Goal: Transaction & Acquisition: Purchase product/service

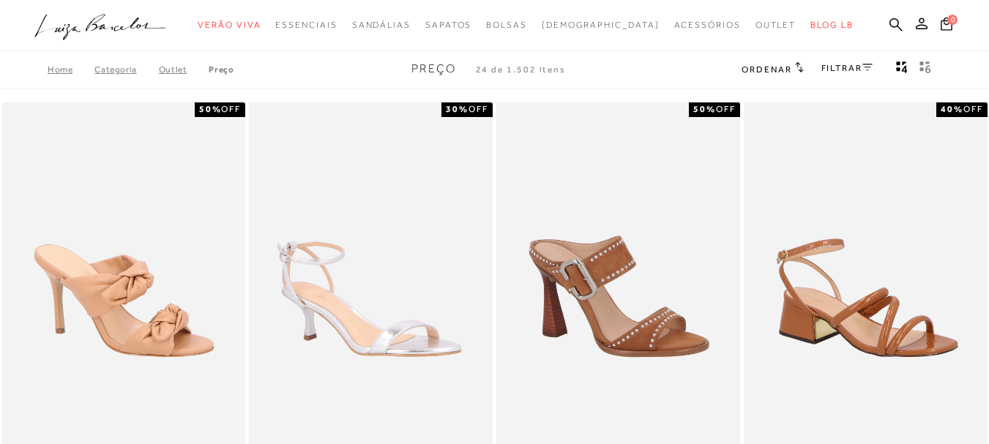
click at [854, 63] on link "FILTRAR" at bounding box center [846, 68] width 51 height 10
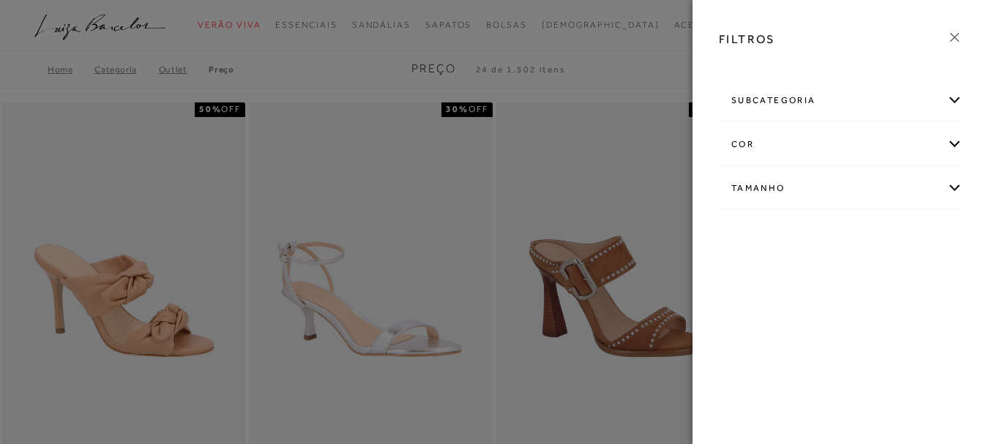
click at [805, 198] on div "Tamanho" at bounding box center [840, 188] width 242 height 39
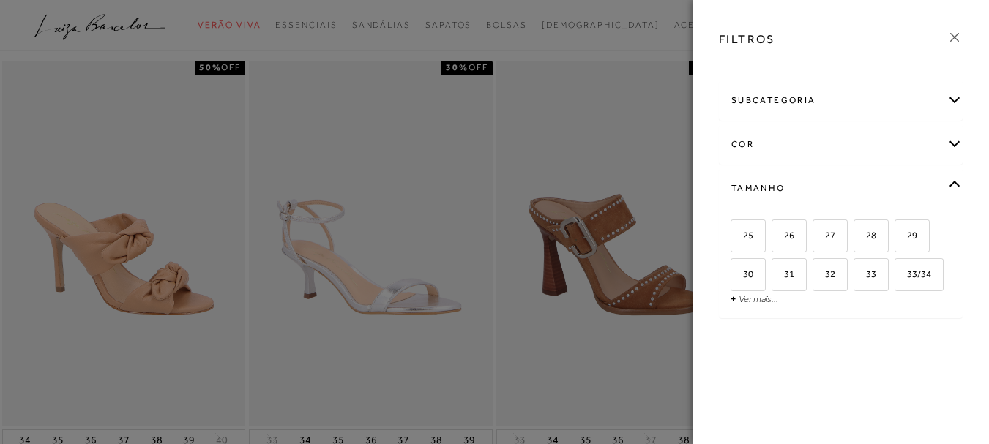
scroll to position [146, 0]
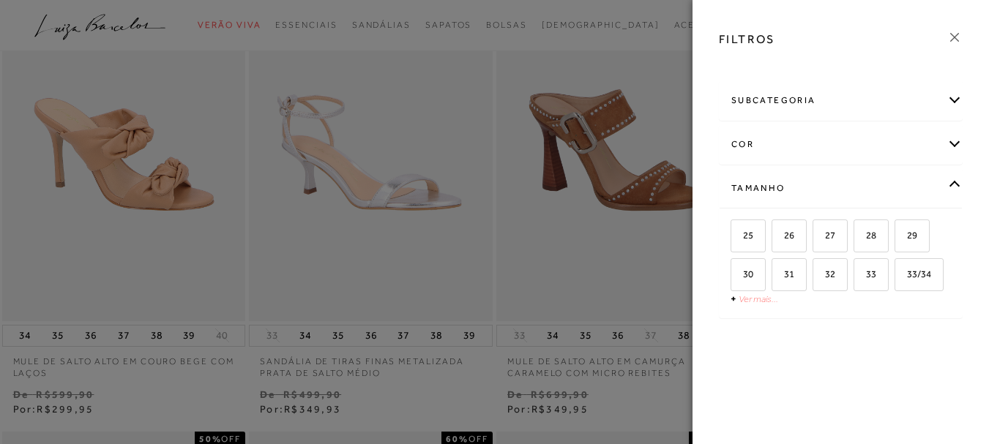
click at [763, 298] on link "Ver mais..." at bounding box center [758, 298] width 40 height 11
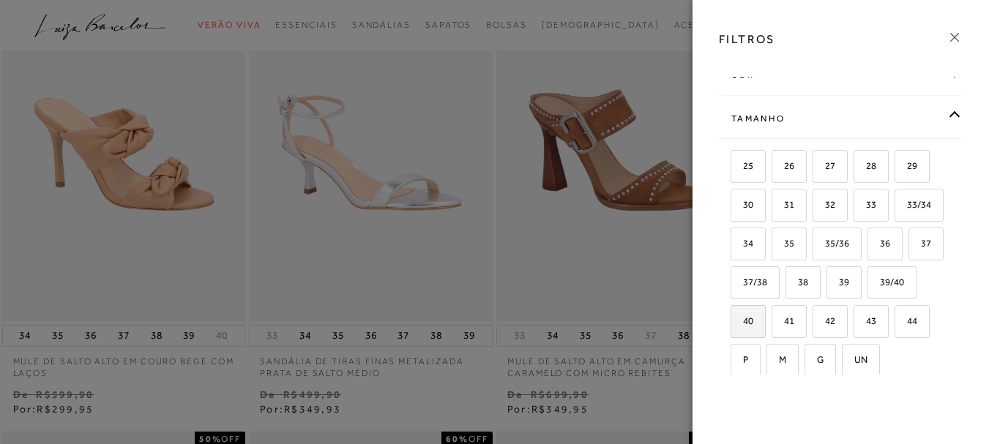
scroll to position [73, 0]
click at [828, 284] on span "39" at bounding box center [838, 278] width 21 height 11
click at [824, 288] on input "39" at bounding box center [831, 281] width 15 height 15
checkbox input "true"
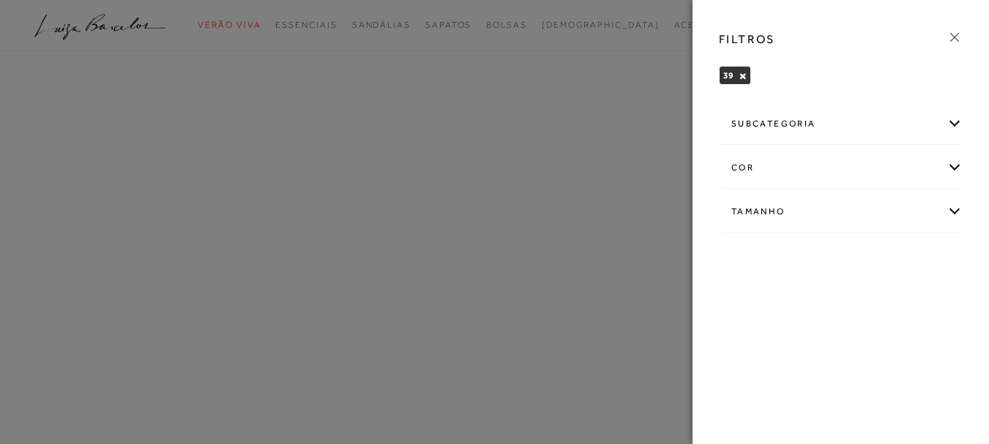
click at [872, 119] on div "subcategoria" at bounding box center [840, 124] width 242 height 39
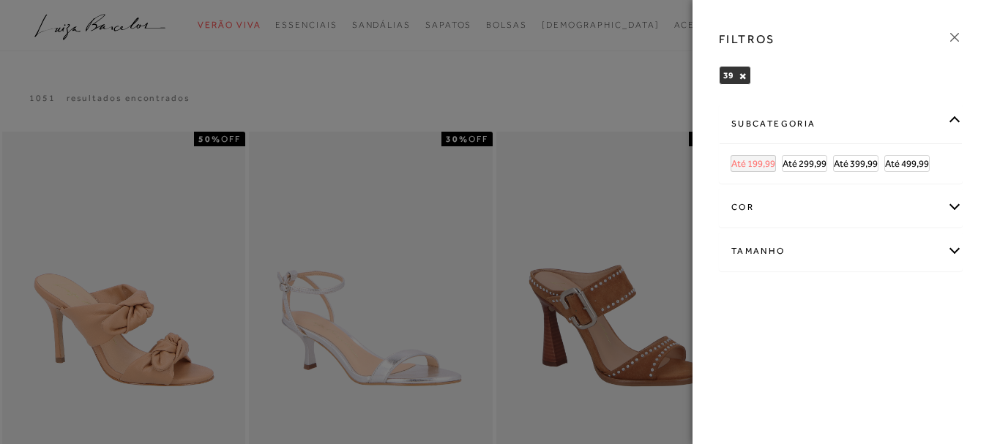
click at [769, 160] on span "Até 199,99" at bounding box center [753, 163] width 44 height 11
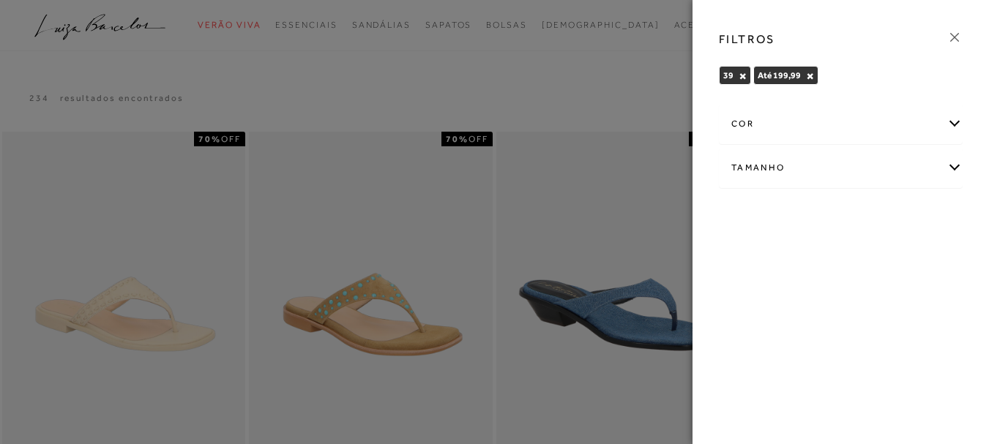
click at [520, 80] on div at bounding box center [494, 222] width 989 height 444
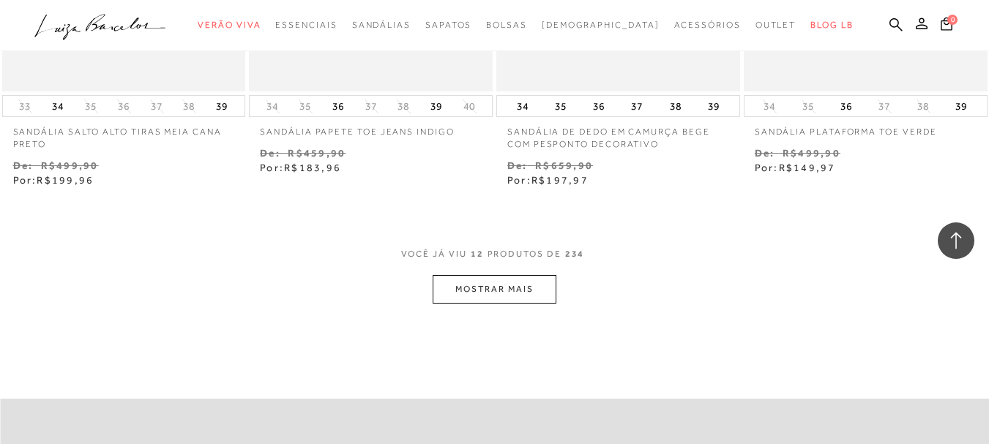
scroll to position [1390, 0]
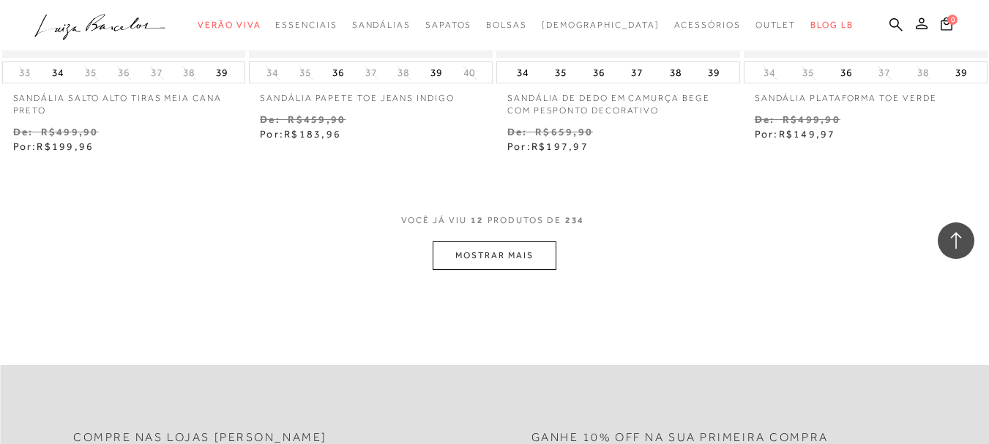
click at [477, 255] on button "MOSTRAR MAIS" at bounding box center [493, 255] width 123 height 29
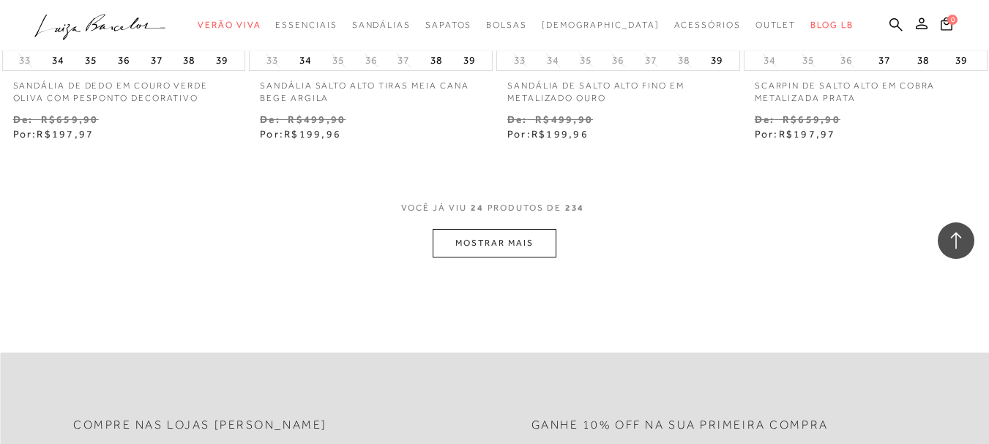
scroll to position [2854, 0]
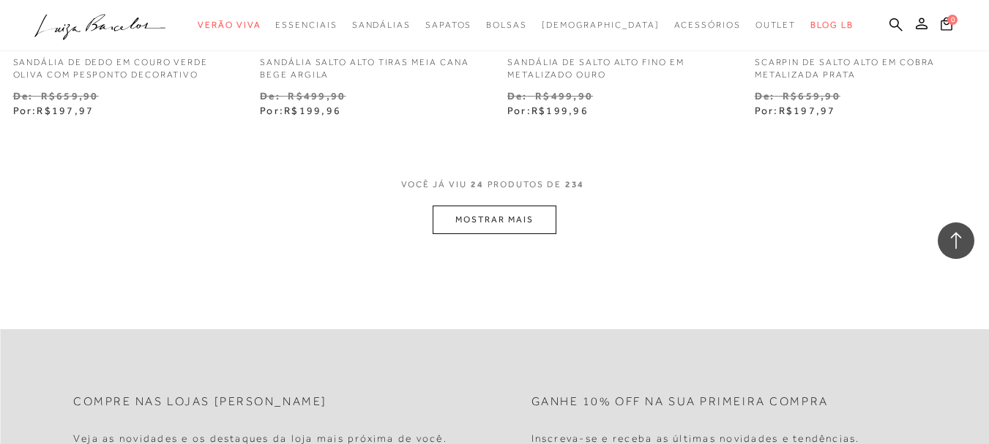
click at [490, 226] on button "MOSTRAR MAIS" at bounding box center [493, 220] width 123 height 29
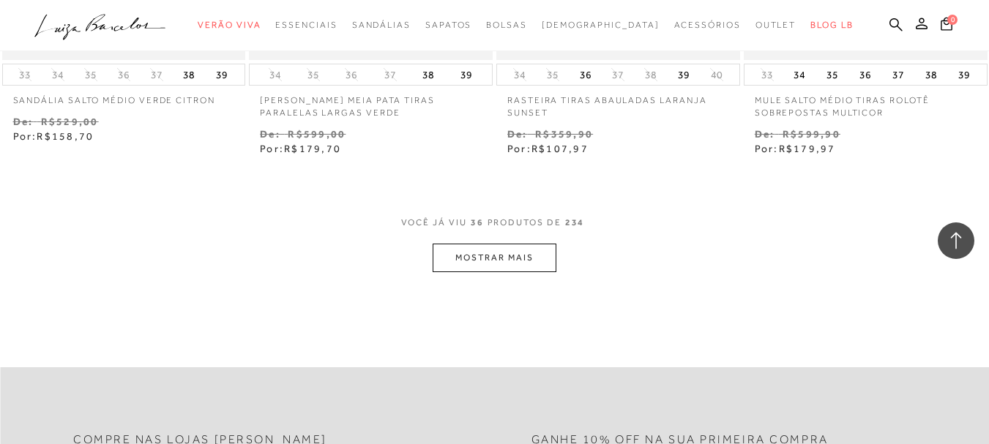
scroll to position [4244, 0]
click at [490, 268] on button "MOSTRAR MAIS" at bounding box center [493, 257] width 123 height 29
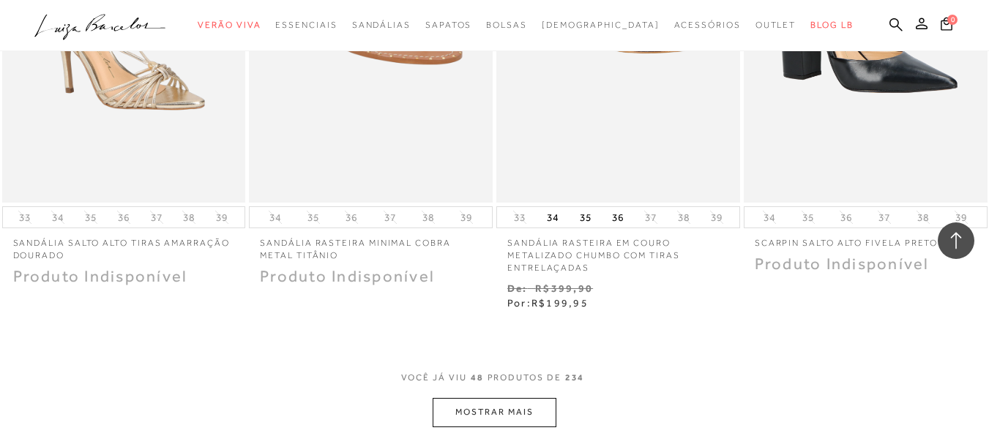
scroll to position [5635, 0]
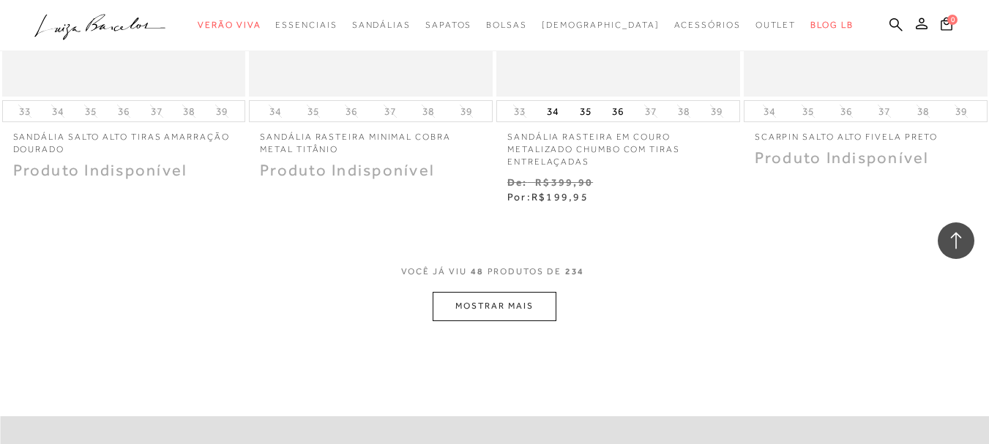
click at [498, 299] on button "MOSTRAR MAIS" at bounding box center [493, 306] width 123 height 29
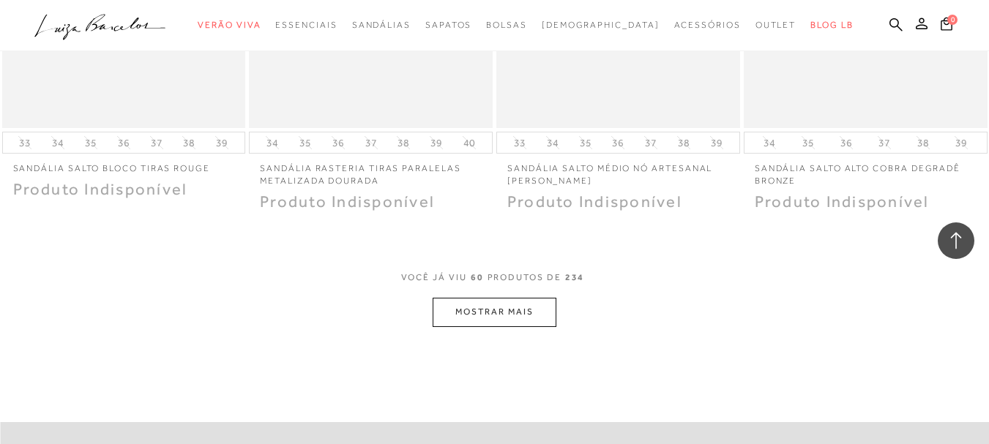
scroll to position [7025, 0]
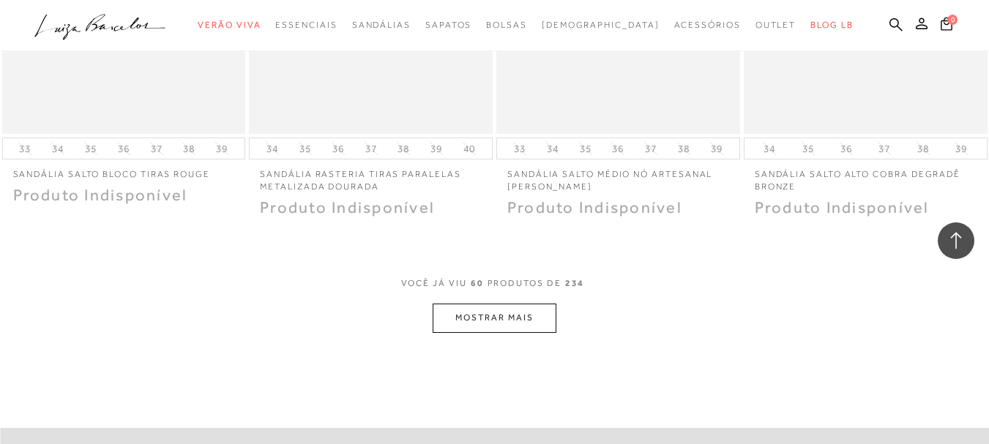
click at [522, 318] on button "MOSTRAR MAIS" at bounding box center [493, 318] width 123 height 29
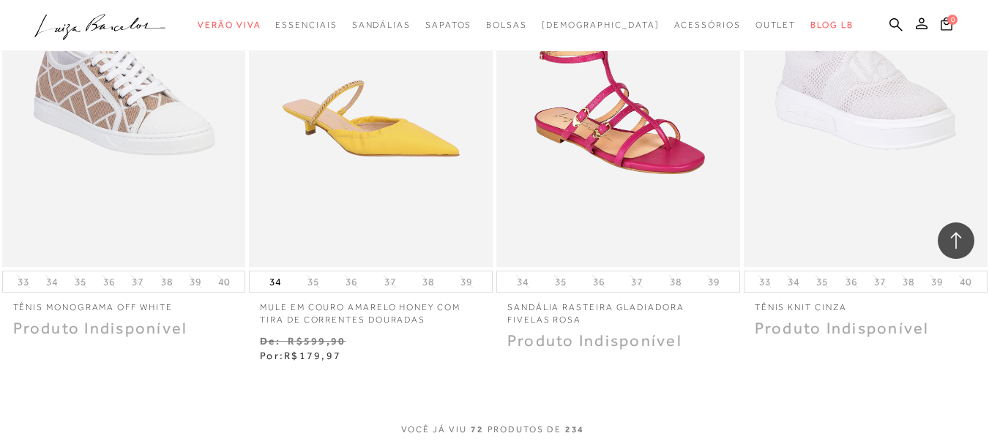
scroll to position [8489, 0]
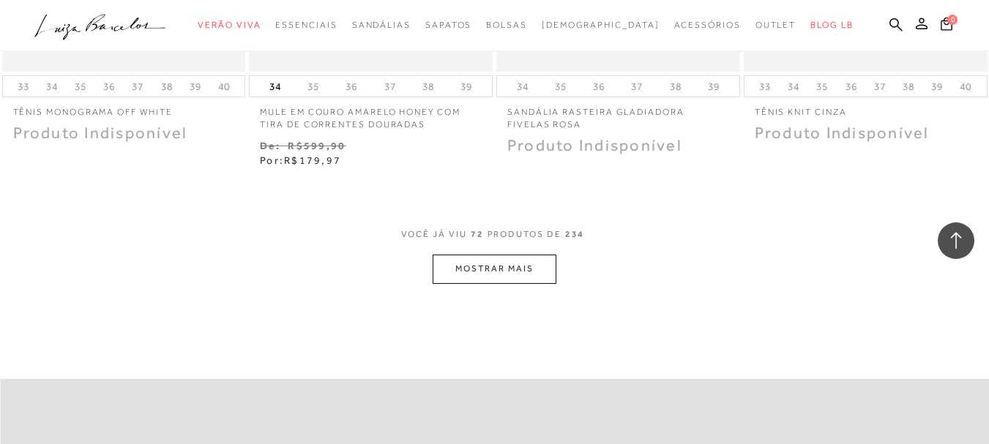
click at [508, 261] on button "MOSTRAR MAIS" at bounding box center [493, 269] width 123 height 29
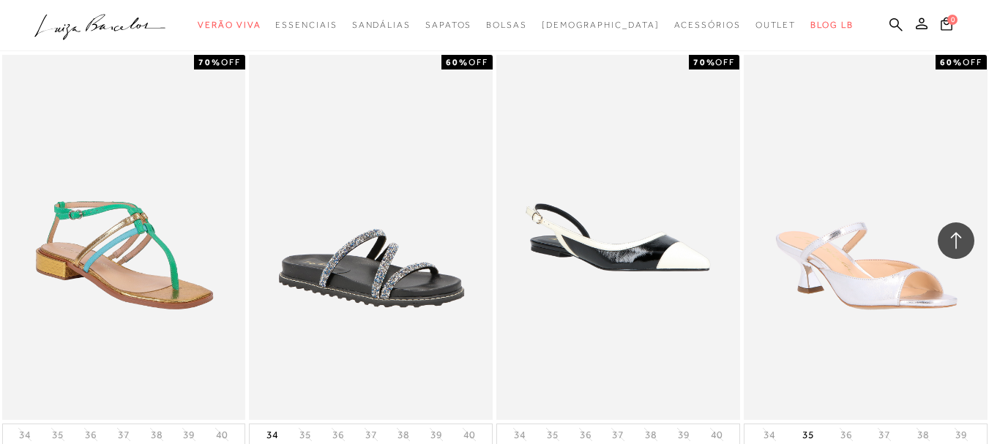
scroll to position [9861, 0]
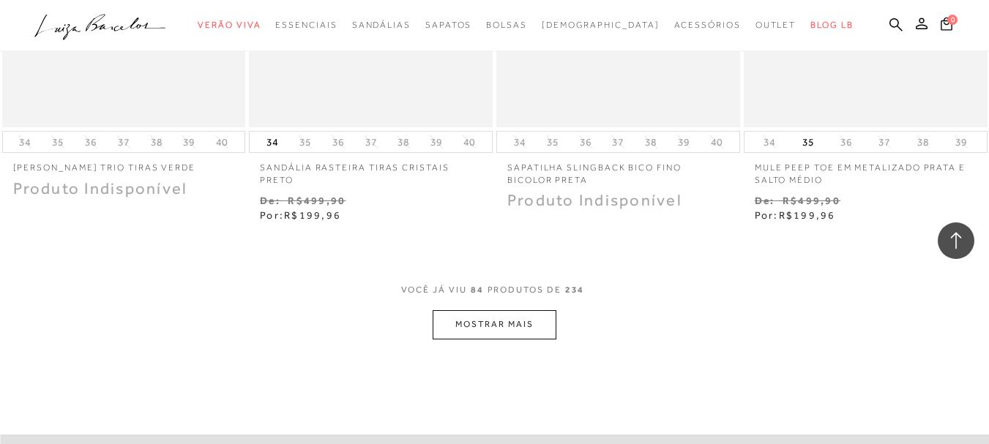
click at [506, 318] on button "MOSTRAR MAIS" at bounding box center [493, 324] width 123 height 29
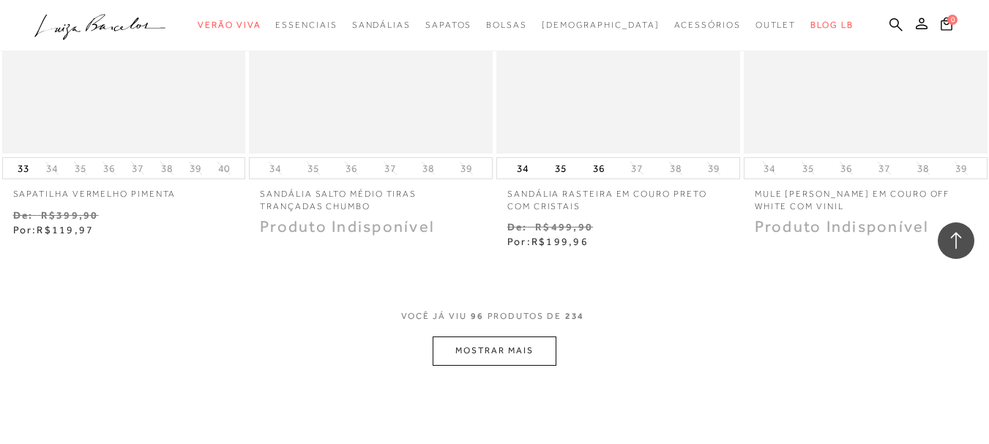
scroll to position [11251, 0]
click at [484, 341] on button "MOSTRAR MAIS" at bounding box center [493, 348] width 123 height 29
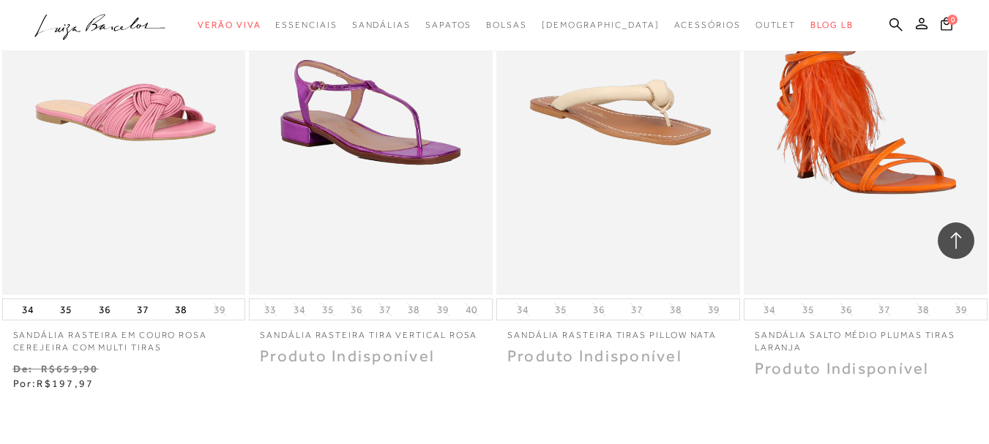
scroll to position [12715, 0]
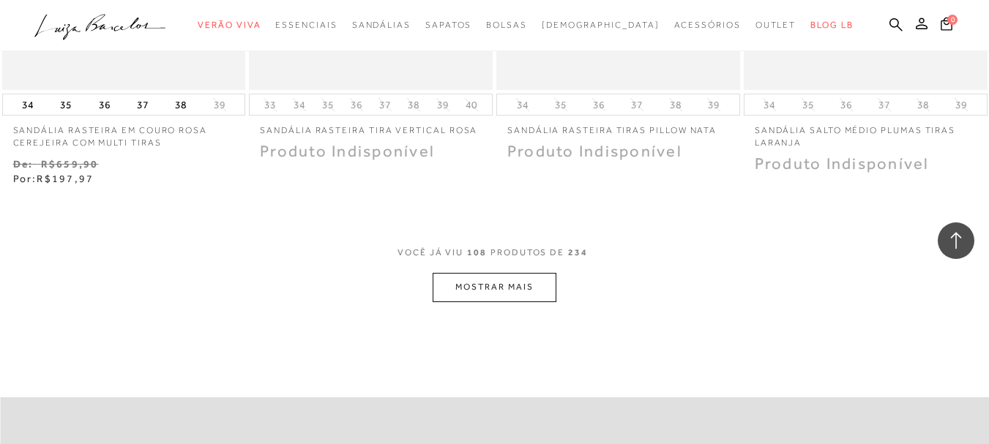
click at [490, 280] on button "MOSTRAR MAIS" at bounding box center [493, 287] width 123 height 29
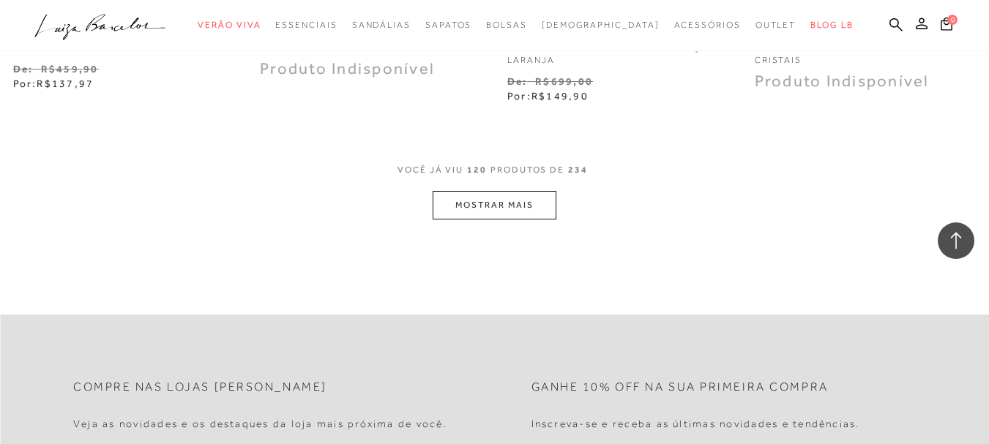
scroll to position [14204, 0]
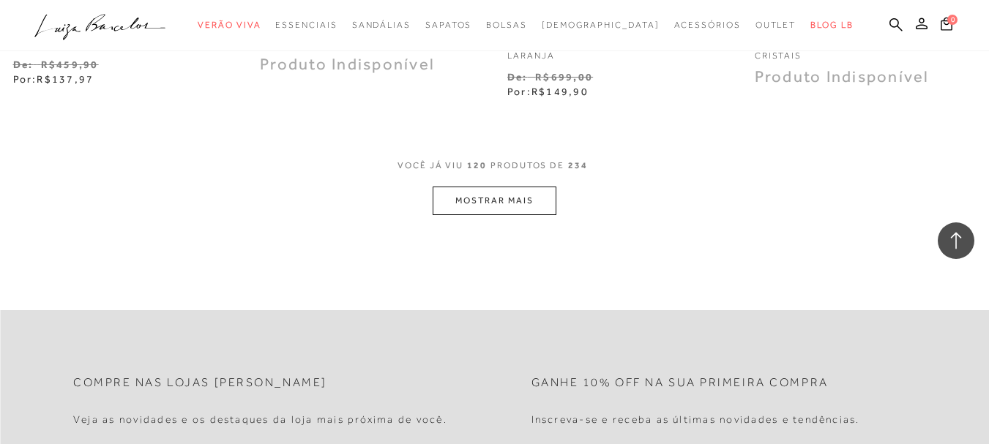
click at [498, 195] on button "MOSTRAR MAIS" at bounding box center [493, 201] width 123 height 29
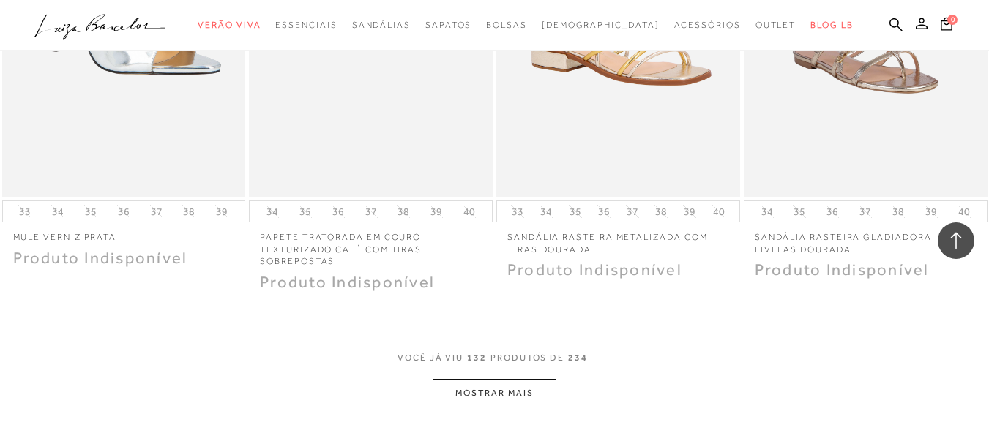
scroll to position [15667, 0]
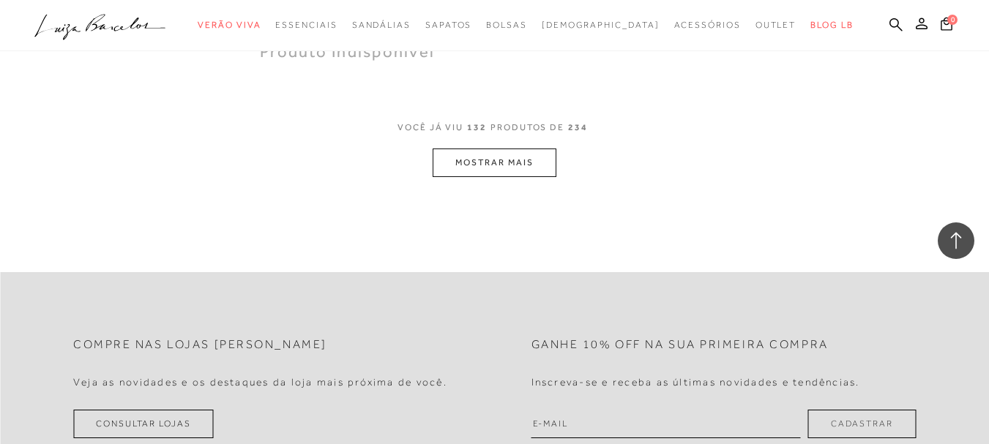
click at [480, 151] on button "MOSTRAR MAIS" at bounding box center [493, 163] width 123 height 29
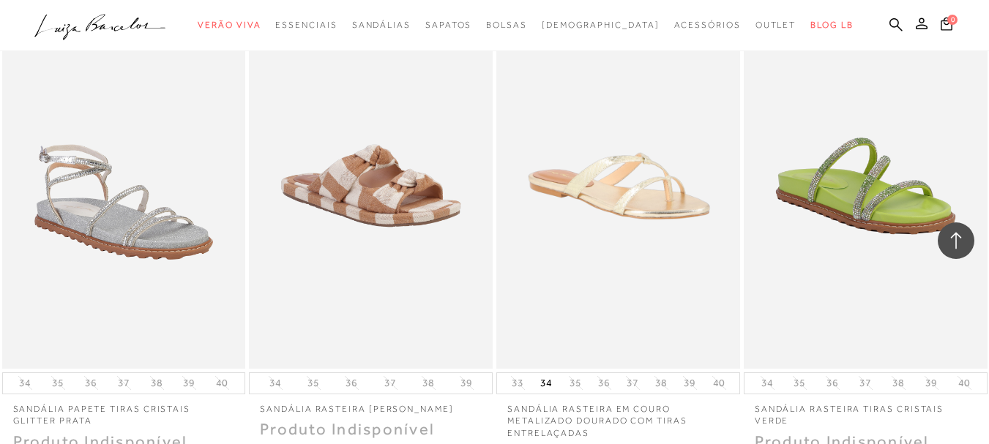
scroll to position [17058, 0]
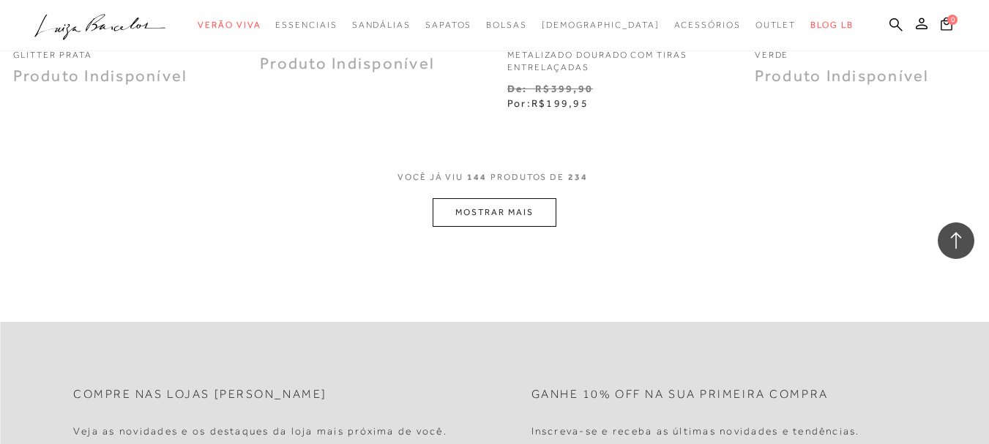
click at [499, 212] on button "MOSTRAR MAIS" at bounding box center [493, 212] width 123 height 29
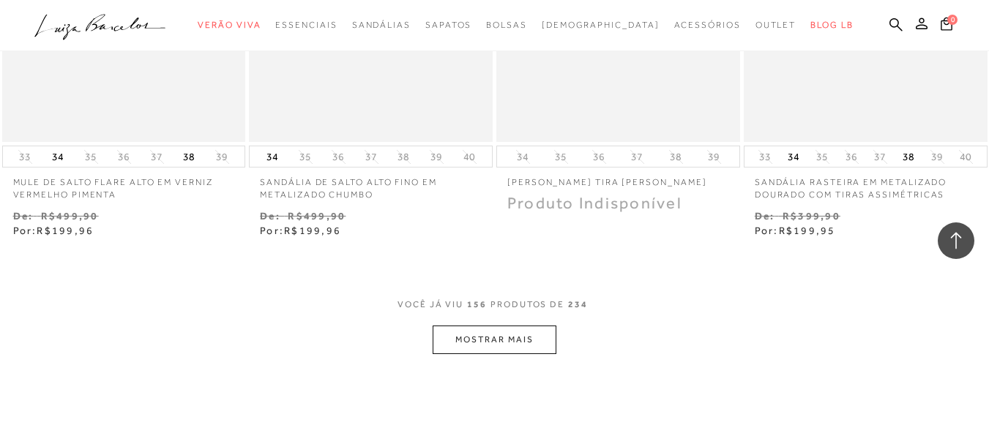
scroll to position [18521, 0]
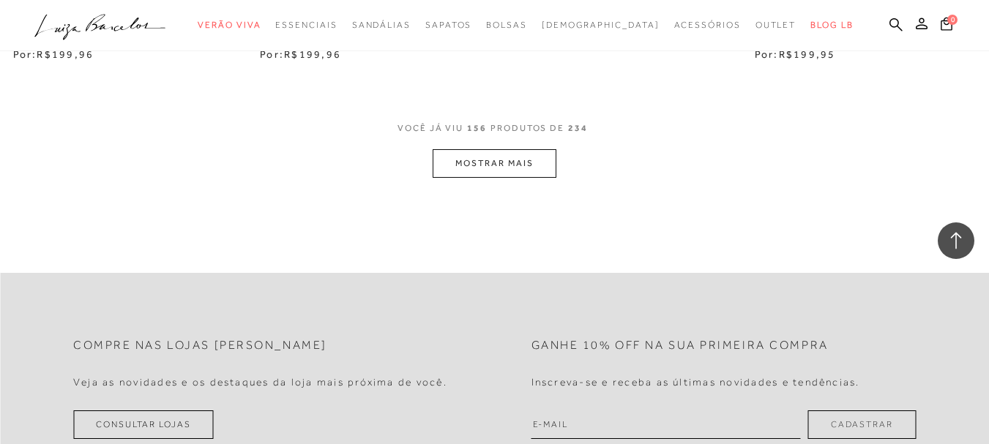
click at [481, 161] on button "MOSTRAR MAIS" at bounding box center [493, 163] width 123 height 29
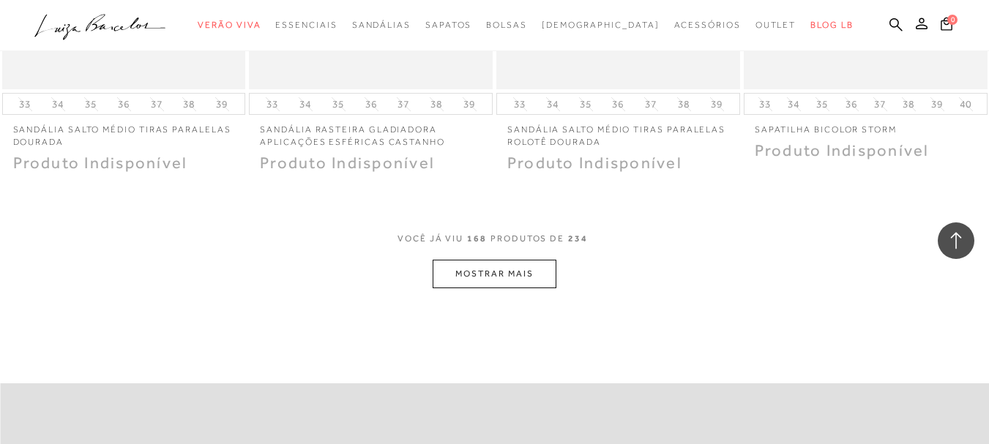
scroll to position [19985, 0]
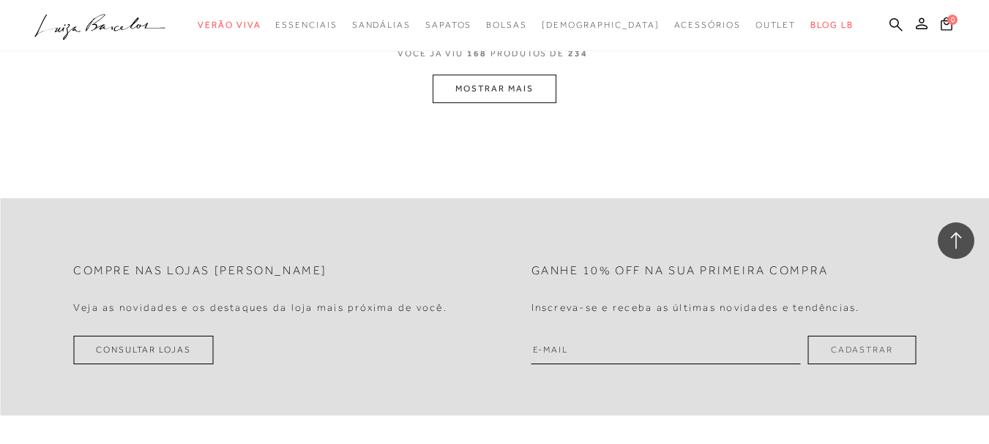
click at [486, 93] on button "MOSTRAR MAIS" at bounding box center [493, 89] width 123 height 29
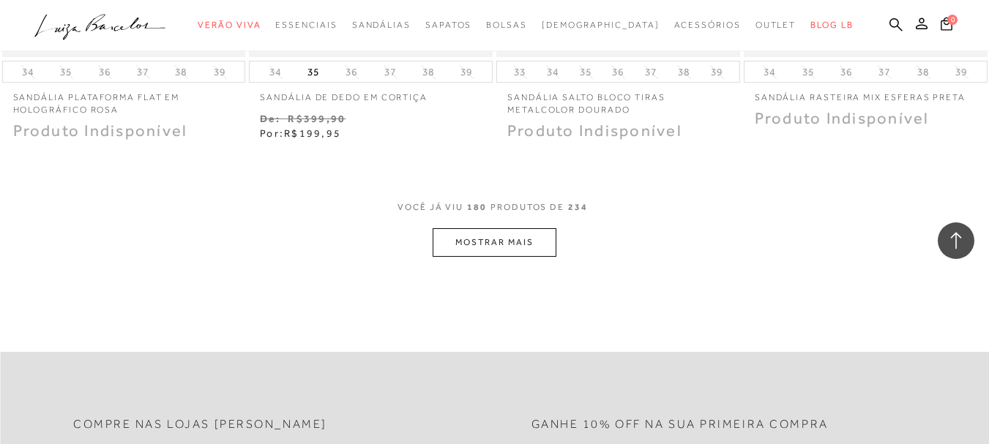
scroll to position [21400, 0]
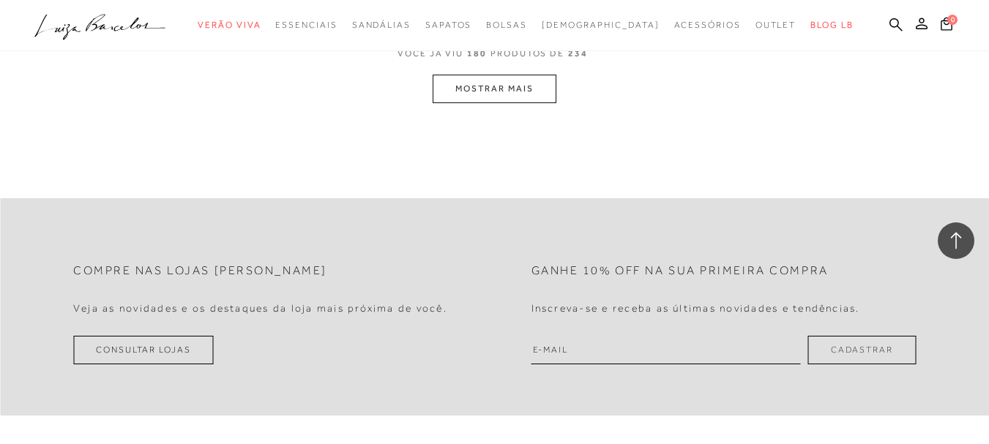
click at [518, 87] on button "MOSTRAR MAIS" at bounding box center [493, 89] width 123 height 29
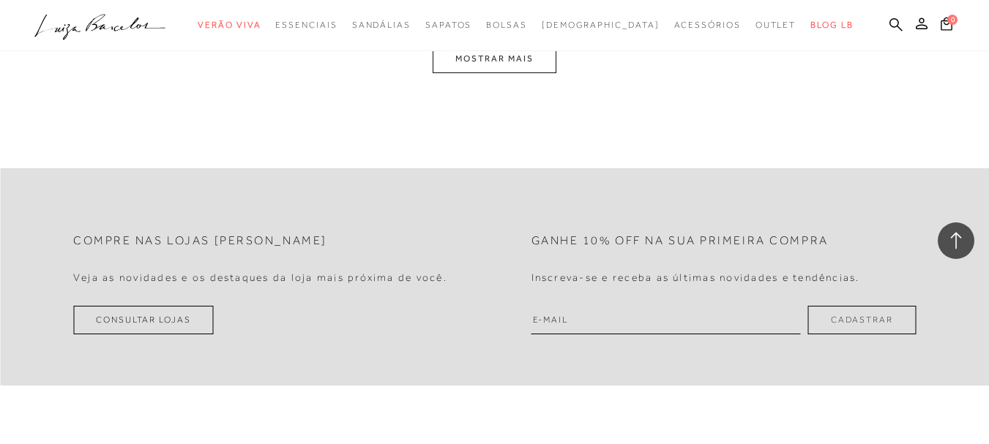
scroll to position [22771, 0]
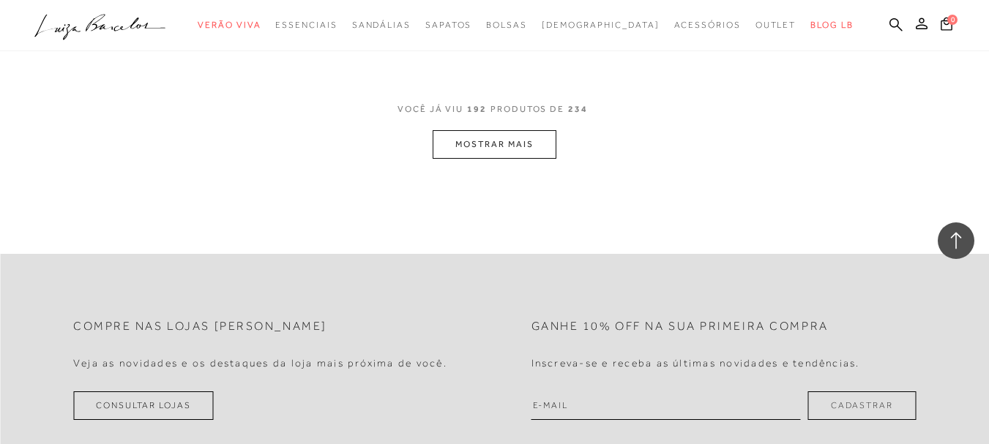
click at [478, 139] on button "MOSTRAR MAIS" at bounding box center [493, 144] width 123 height 29
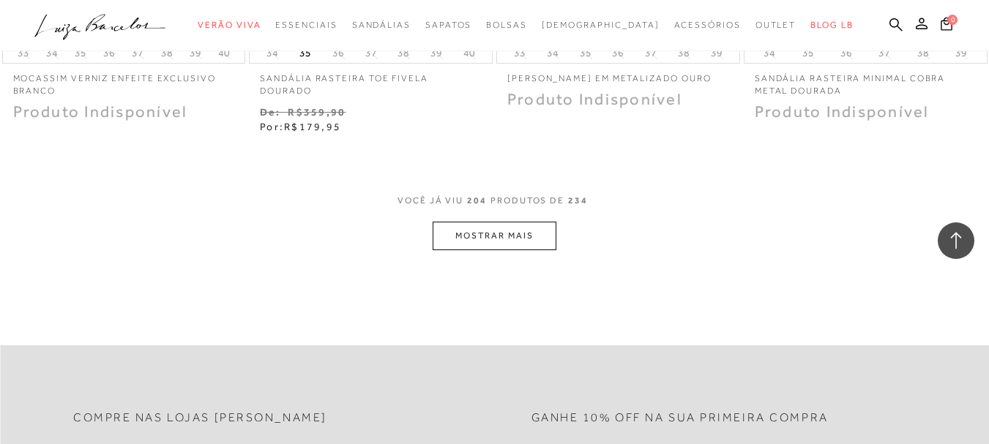
scroll to position [24114, 0]
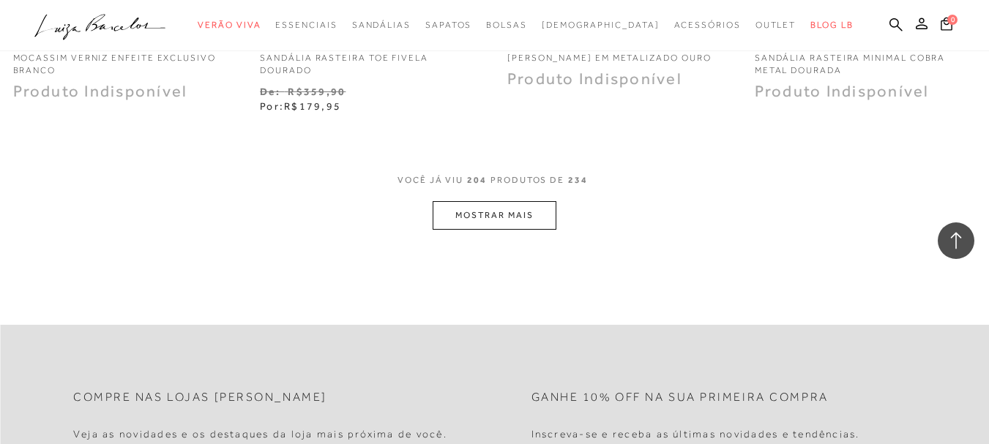
click at [508, 213] on button "MOSTRAR MAIS" at bounding box center [493, 215] width 123 height 29
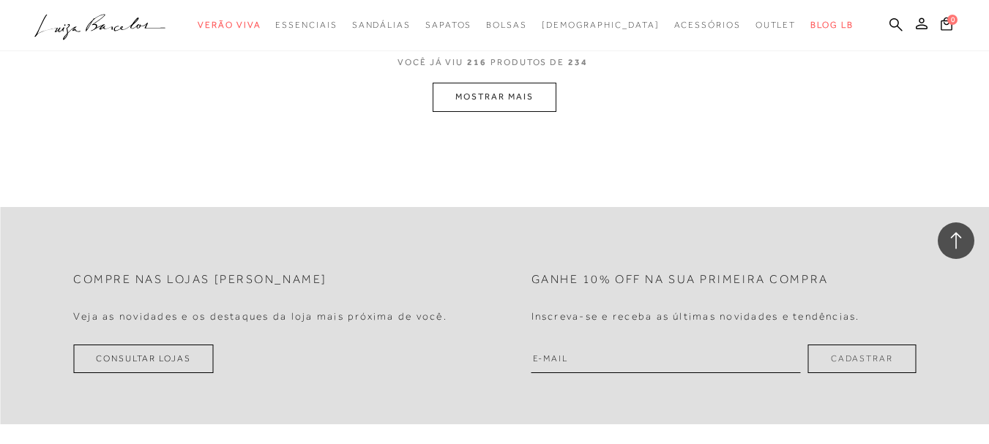
scroll to position [25651, 0]
drag, startPoint x: 516, startPoint y: 86, endPoint x: 523, endPoint y: 89, distance: 7.6
click at [523, 89] on button "MOSTRAR MAIS" at bounding box center [493, 92] width 123 height 29
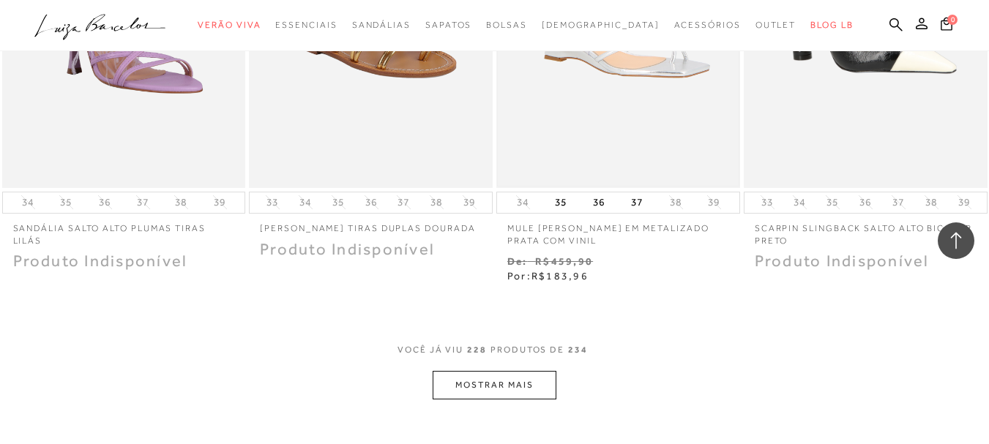
scroll to position [26872, 0]
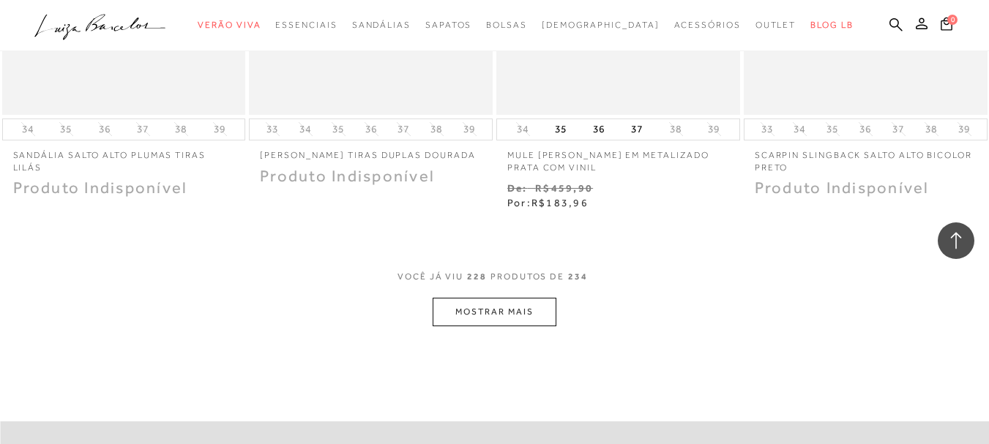
click at [514, 298] on button "MOSTRAR MAIS" at bounding box center [493, 312] width 123 height 29
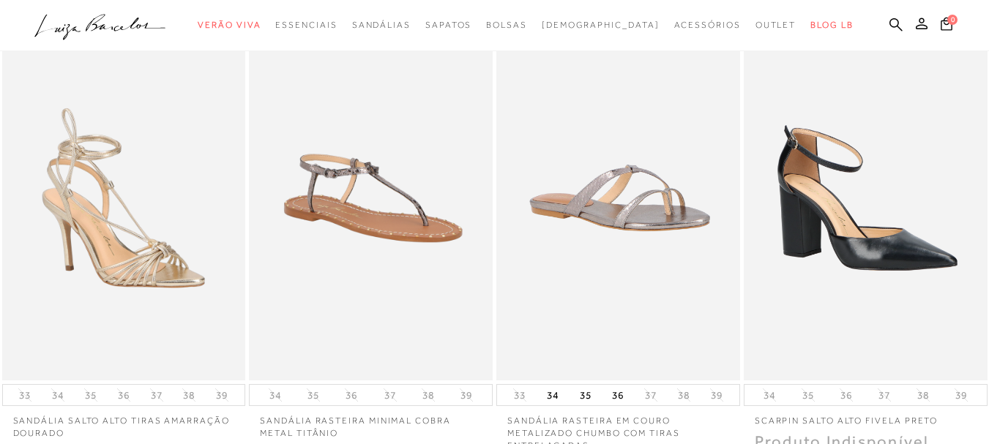
scroll to position [0, 0]
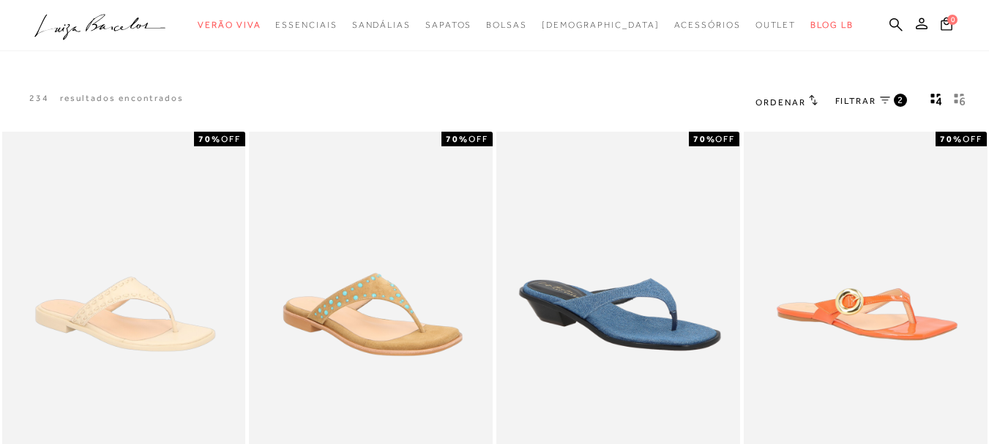
click at [892, 95] on link "FILTRAR 2" at bounding box center [871, 102] width 72 height 16
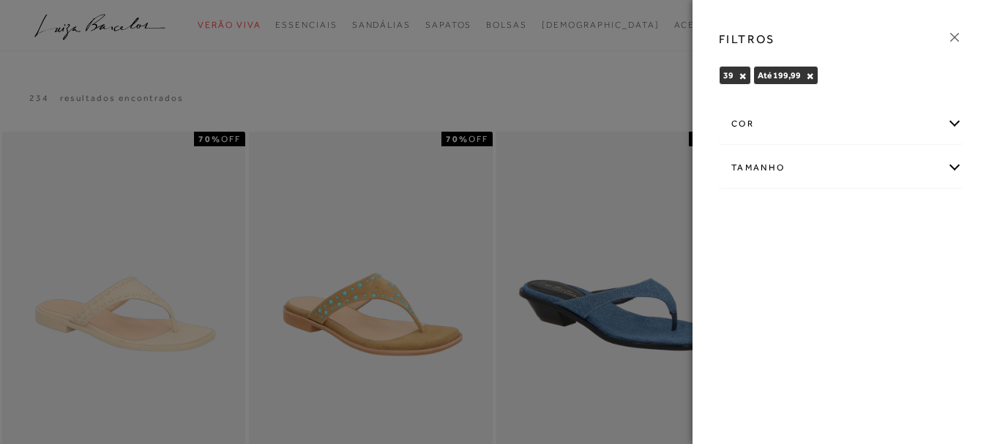
click at [870, 124] on div "cor" at bounding box center [840, 124] width 242 height 39
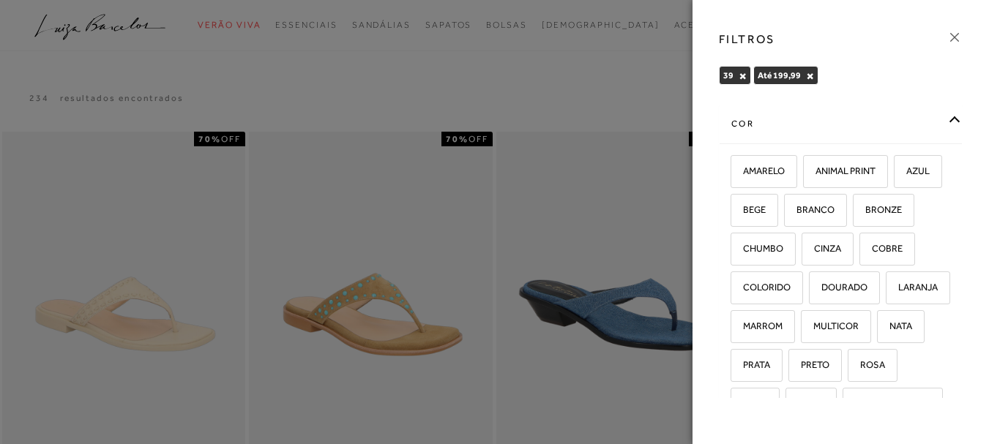
click at [870, 124] on div "cor" at bounding box center [840, 124] width 242 height 39
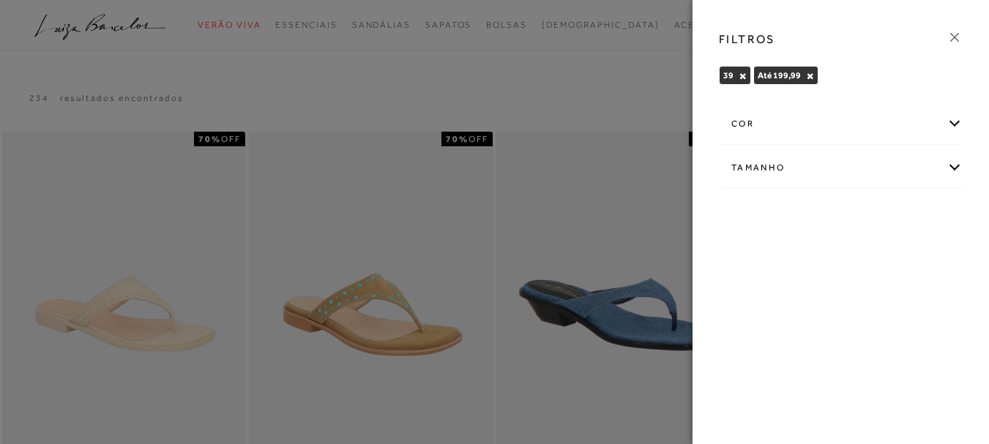
click at [571, 81] on div at bounding box center [494, 222] width 989 height 444
